Goal: Task Accomplishment & Management: Complete application form

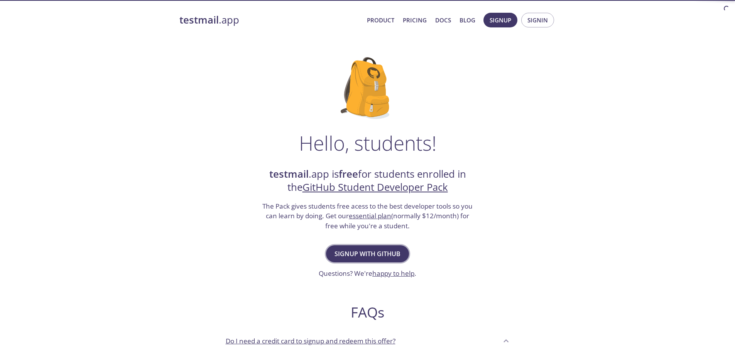
click at [388, 249] on span "Signup with GitHub" at bounding box center [368, 253] width 66 height 11
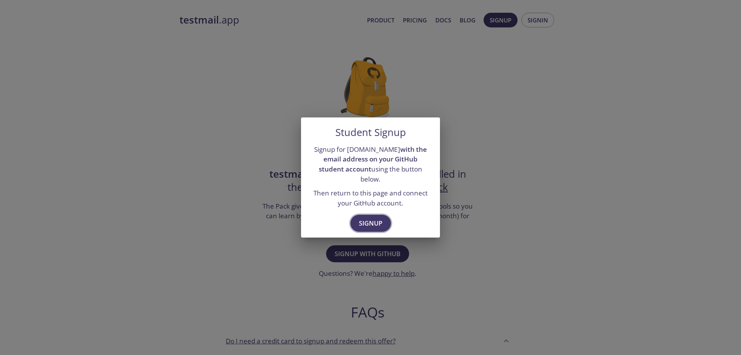
click at [366, 218] on span "Signup" at bounding box center [371, 223] width 24 height 11
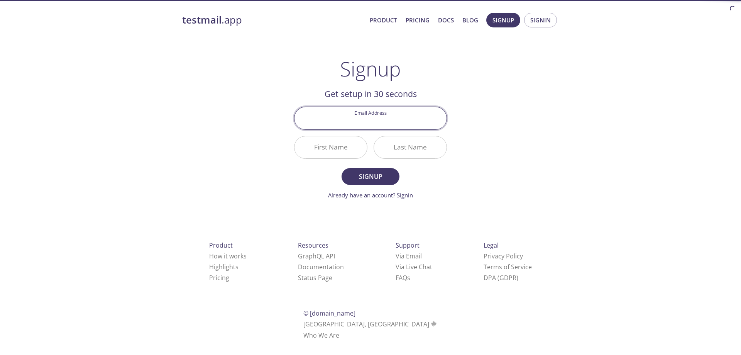
click at [379, 124] on input "Email Address" at bounding box center [370, 118] width 152 height 22
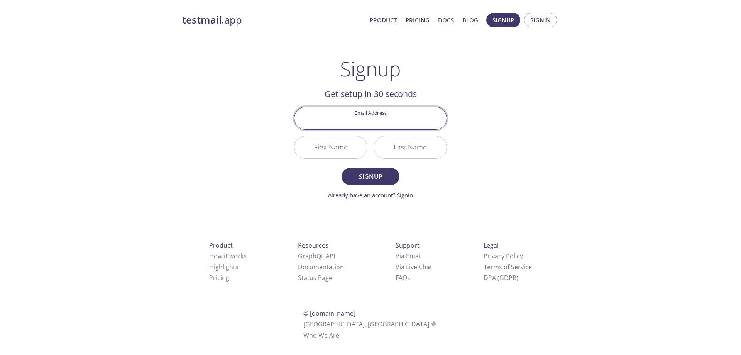
type input "[EMAIL_ADDRESS][DOMAIN_NAME]"
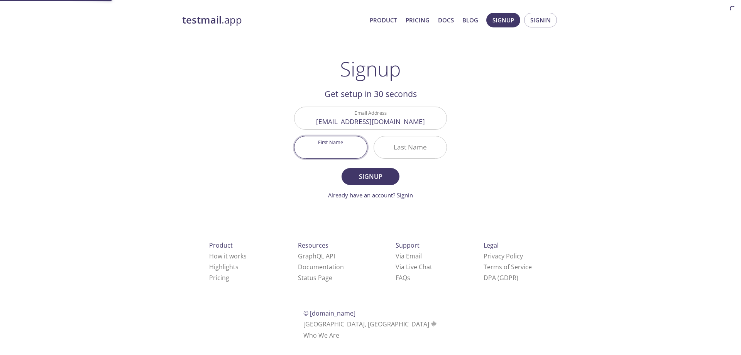
click at [330, 152] on input "First Name" at bounding box center [330, 147] width 73 height 22
type input "[PERSON_NAME]"
click at [432, 155] on input "Last Name" at bounding box center [410, 147] width 73 height 22
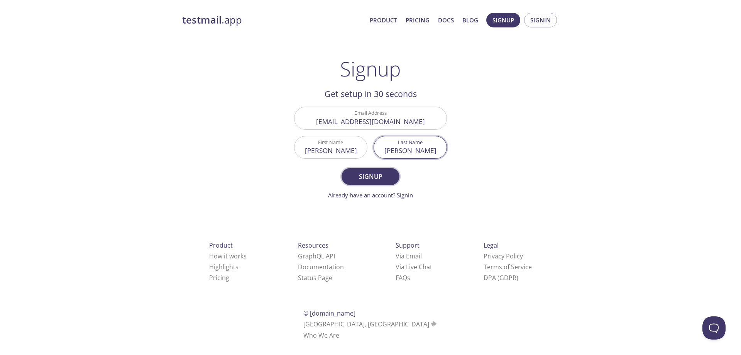
type input "[PERSON_NAME]"
click at [372, 181] on span "Signup" at bounding box center [370, 176] width 41 height 11
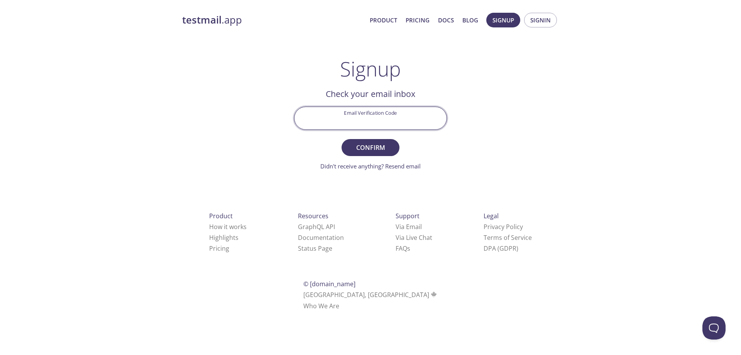
click at [369, 117] on input "Email Verification Code" at bounding box center [370, 118] width 152 height 22
paste input "SCPVV9G"
type input "SCPVV9G"
click at [381, 147] on span "Confirm" at bounding box center [370, 147] width 41 height 11
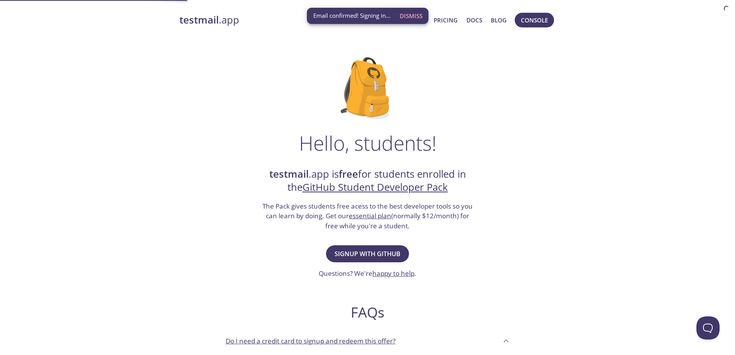
click at [516, 140] on div "Hello, students! testmail .app is free for students enrolled in the GitHub Stud…" at bounding box center [367, 280] width 377 height 471
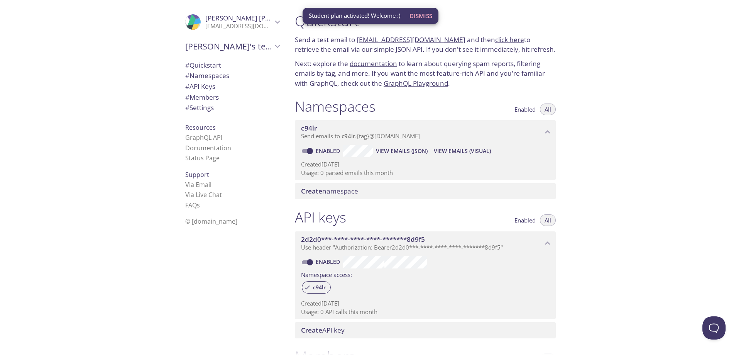
scroll to position [77, 0]
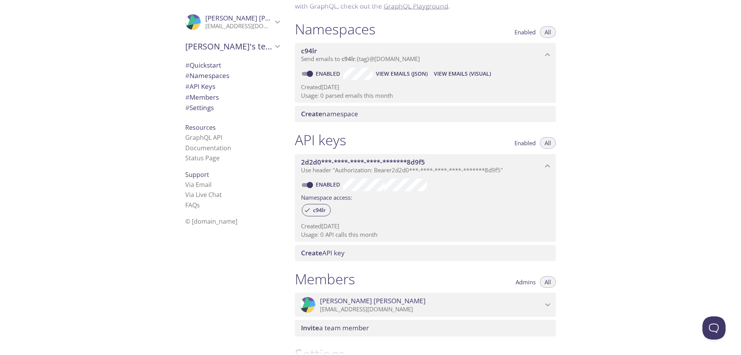
click at [668, 119] on div "Quickstart Send a test email to [EMAIL_ADDRESS][DOMAIN_NAME] and then click her…" at bounding box center [515, 177] width 452 height 355
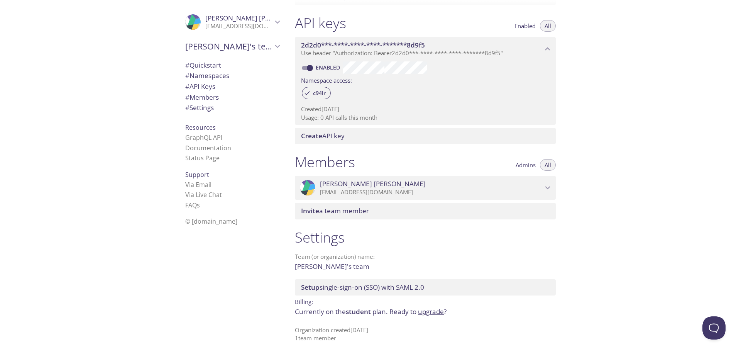
scroll to position [1, 0]
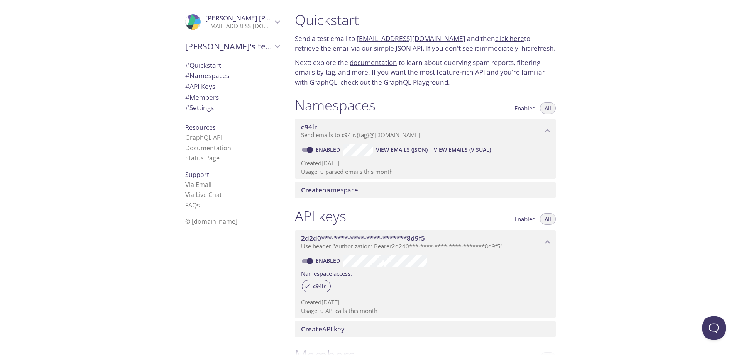
click at [324, 190] on span "Create namespace" at bounding box center [329, 189] width 57 height 9
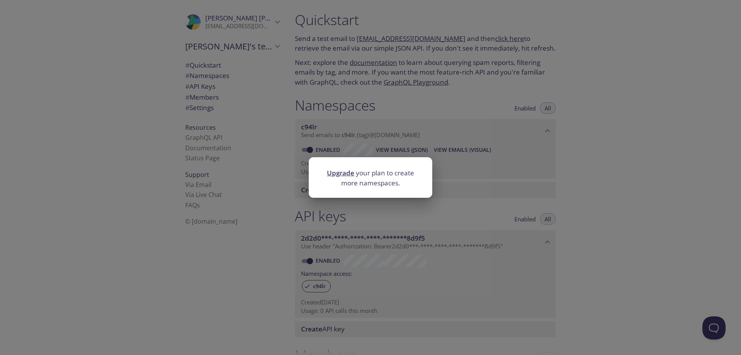
click at [605, 160] on div "Upgrade your plan to create more namespaces." at bounding box center [370, 177] width 741 height 355
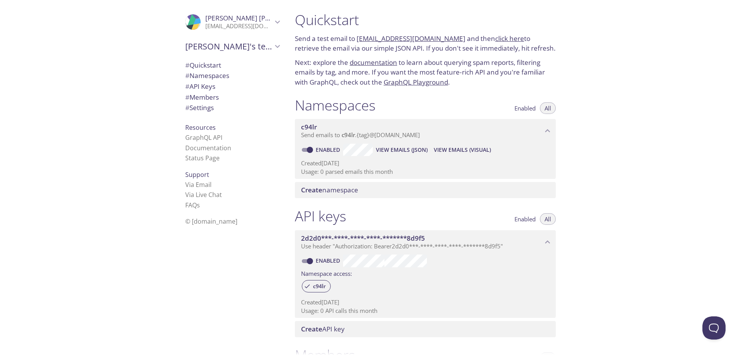
scroll to position [0, 0]
drag, startPoint x: 320, startPoint y: 42, endPoint x: 514, endPoint y: 36, distance: 194.2
click at [513, 36] on p "Send a test email to [EMAIL_ADDRESS][DOMAIN_NAME] and then click here to retrie…" at bounding box center [425, 45] width 261 height 20
click at [514, 36] on p "Send a test email to [EMAIL_ADDRESS][DOMAIN_NAME] and then click here to retrie…" at bounding box center [425, 45] width 261 height 20
drag, startPoint x: 472, startPoint y: 37, endPoint x: 558, endPoint y: 37, distance: 86.1
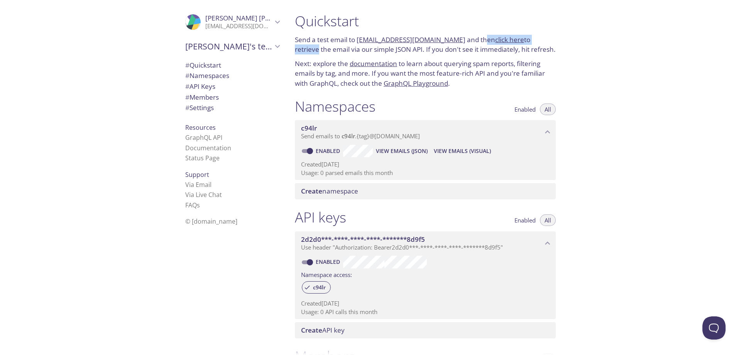
click at [551, 37] on p "Send a test email to [EMAIL_ADDRESS][DOMAIN_NAME] and then click here to retrie…" at bounding box center [425, 45] width 261 height 20
click at [562, 37] on div "Quickstart Send a test email to [EMAIL_ADDRESS][DOMAIN_NAME] and then click her…" at bounding box center [425, 50] width 273 height 85
drag, startPoint x: 300, startPoint y: 49, endPoint x: 431, endPoint y: 53, distance: 130.9
click at [410, 52] on p "Send a test email to [EMAIL_ADDRESS][DOMAIN_NAME] and then click here to retrie…" at bounding box center [425, 45] width 261 height 20
click at [432, 53] on p "Send a test email to [EMAIL_ADDRESS][DOMAIN_NAME] and then click here to retrie…" at bounding box center [425, 45] width 261 height 20
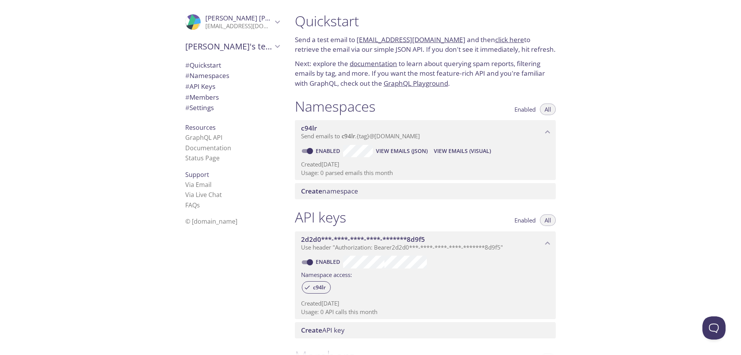
drag, startPoint x: 208, startPoint y: 63, endPoint x: 211, endPoint y: 78, distance: 16.1
click at [211, 78] on ul "# Quickstart # Namespaces # API Keys # Members # Settings" at bounding box center [232, 87] width 107 height 54
click at [250, 21] on span "[PERSON_NAME]" at bounding box center [258, 18] width 106 height 9
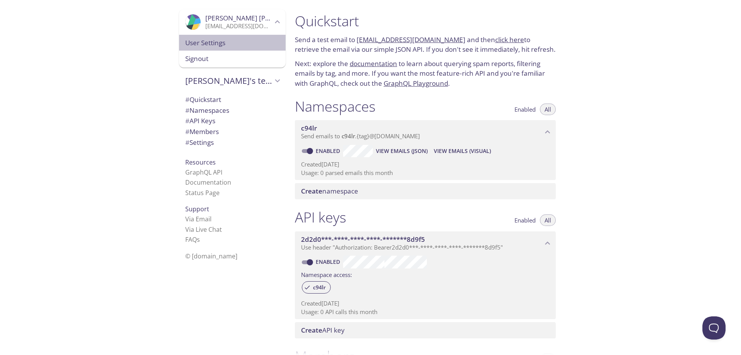
click at [218, 47] on span "User Settings" at bounding box center [232, 43] width 94 height 10
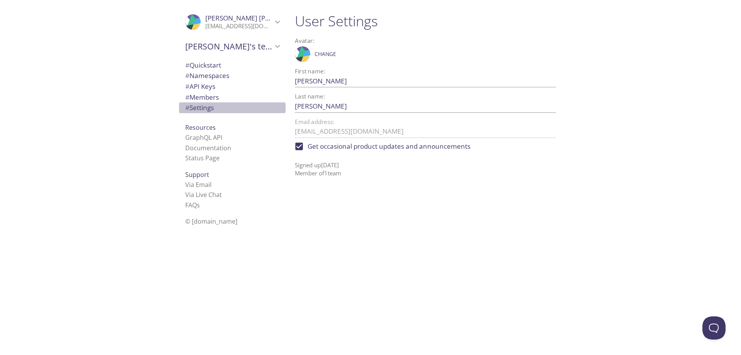
click at [202, 102] on div "# Settings" at bounding box center [232, 107] width 107 height 11
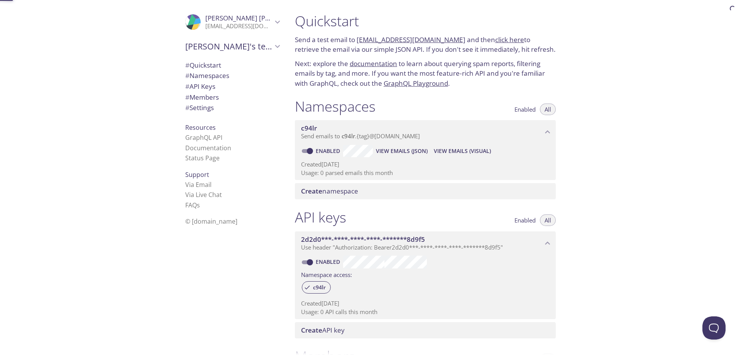
scroll to position [194, 0]
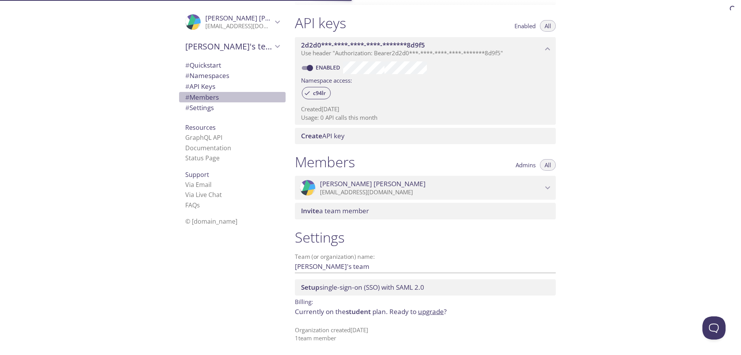
click at [202, 102] on span "# Members" at bounding box center [232, 97] width 94 height 10
